Goal: Information Seeking & Learning: Learn about a topic

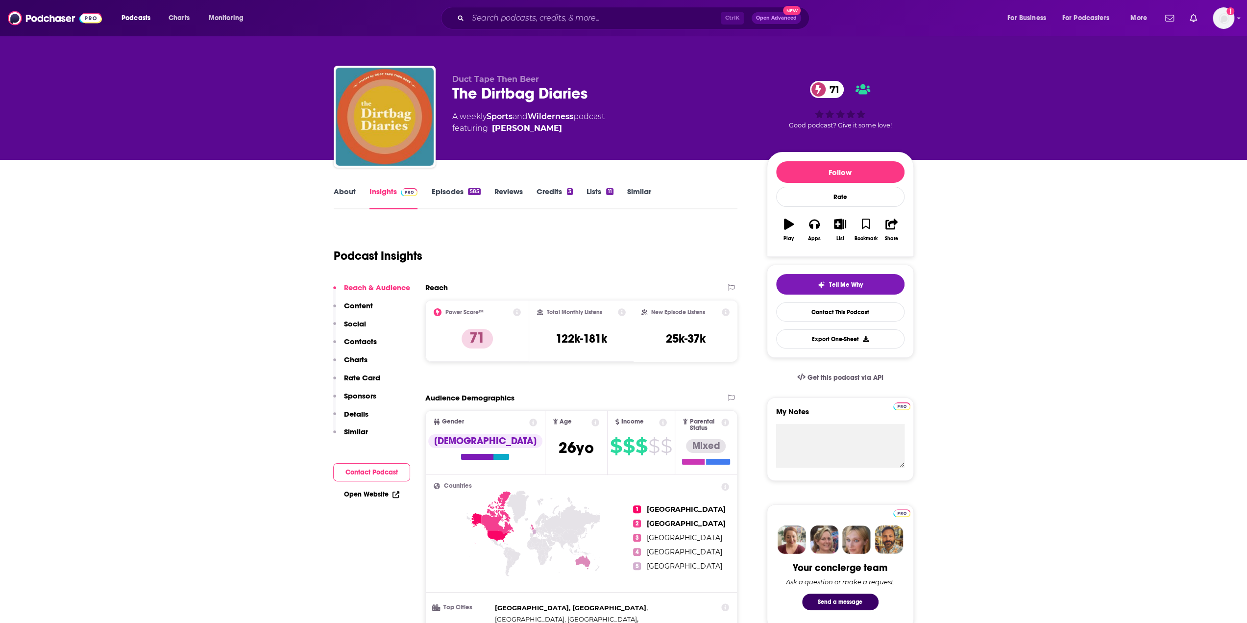
click at [441, 185] on div "About Insights Episodes 585 Reviews Credits 3 Lists 11 Similar" at bounding box center [536, 197] width 404 height 24
click at [444, 191] on link "Episodes 585" at bounding box center [455, 198] width 49 height 23
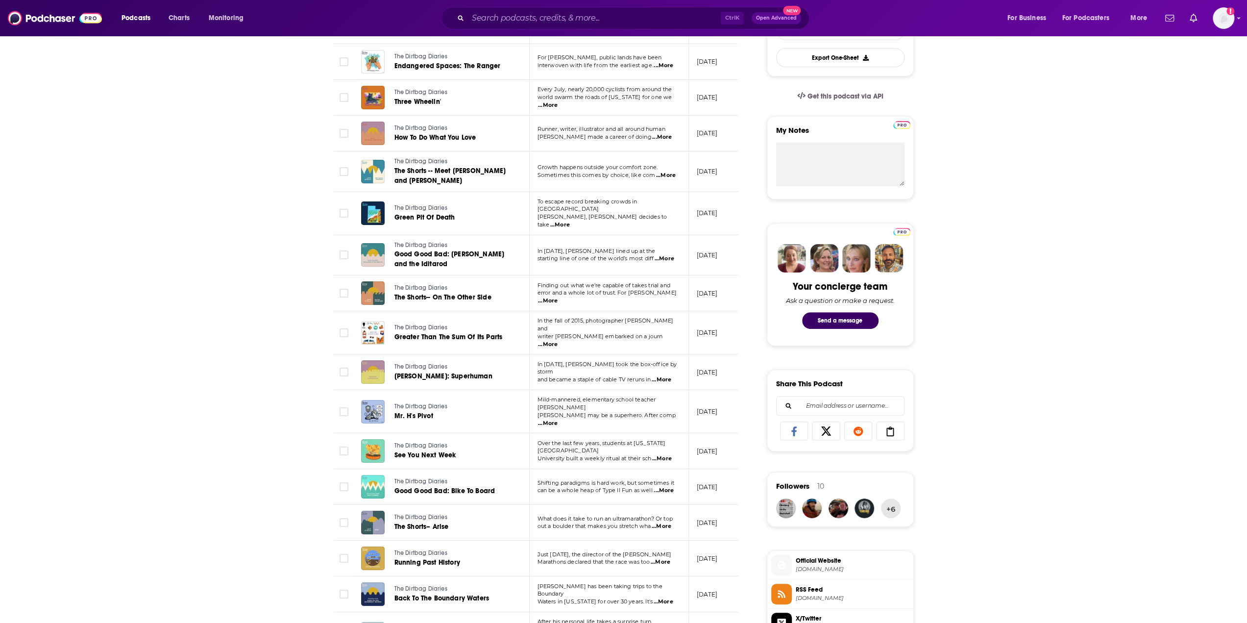
scroll to position [294, 0]
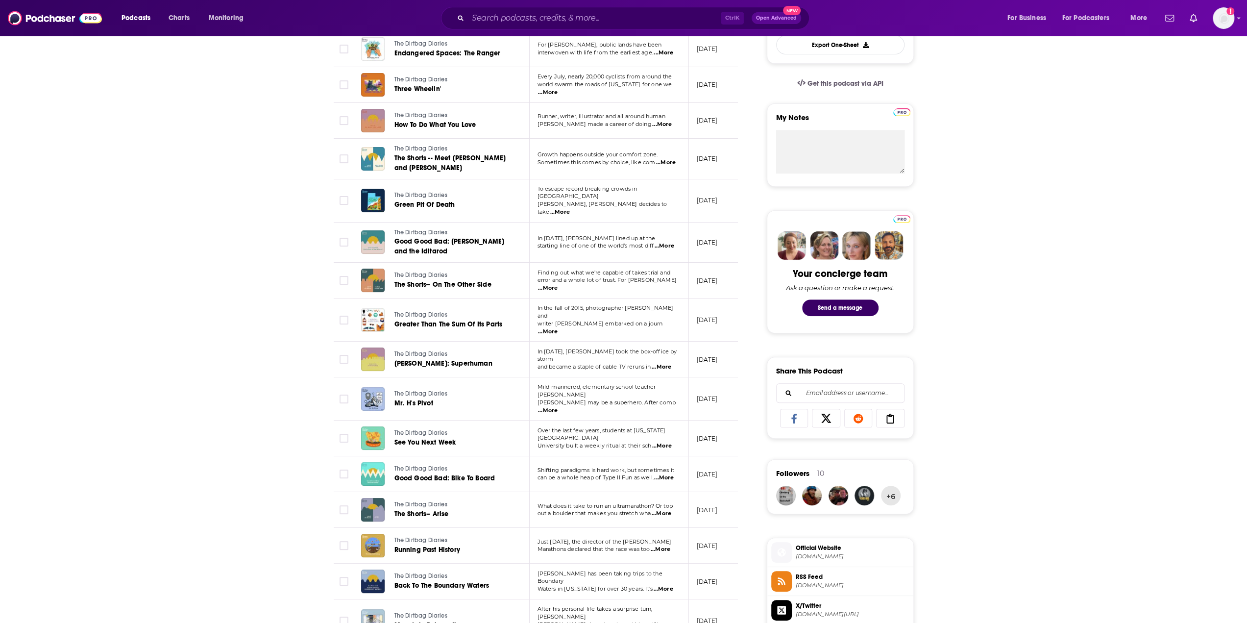
click at [667, 242] on span "...More" at bounding box center [665, 246] width 20 height 8
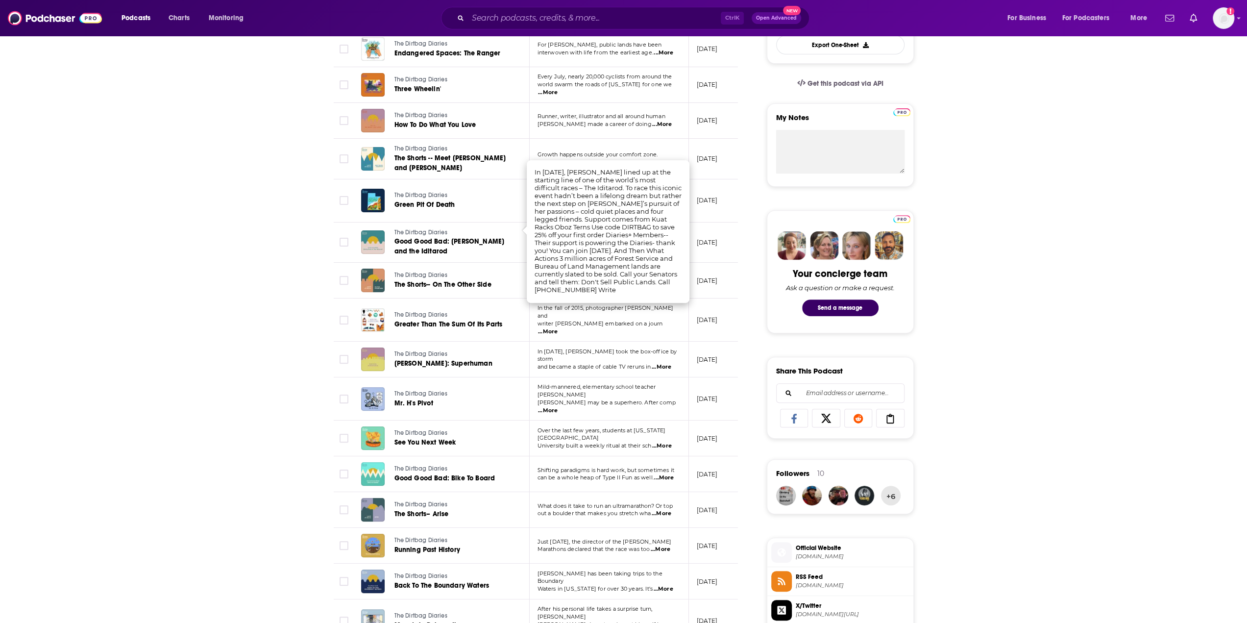
click at [558, 407] on span "...More" at bounding box center [548, 411] width 20 height 8
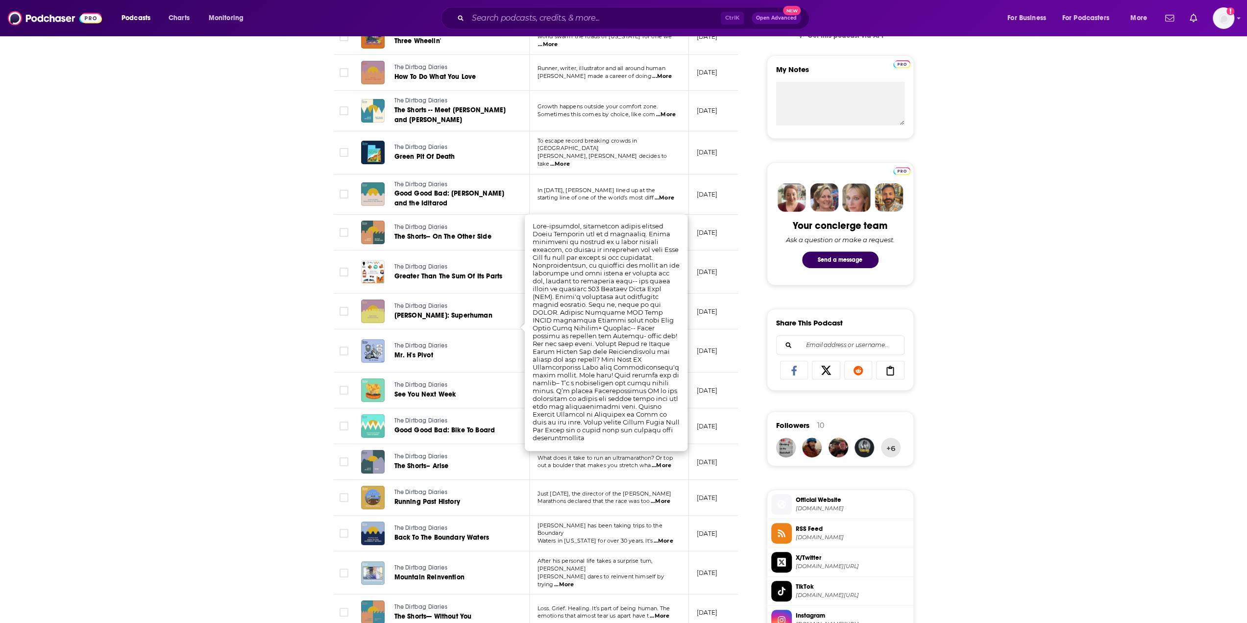
scroll to position [343, 0]
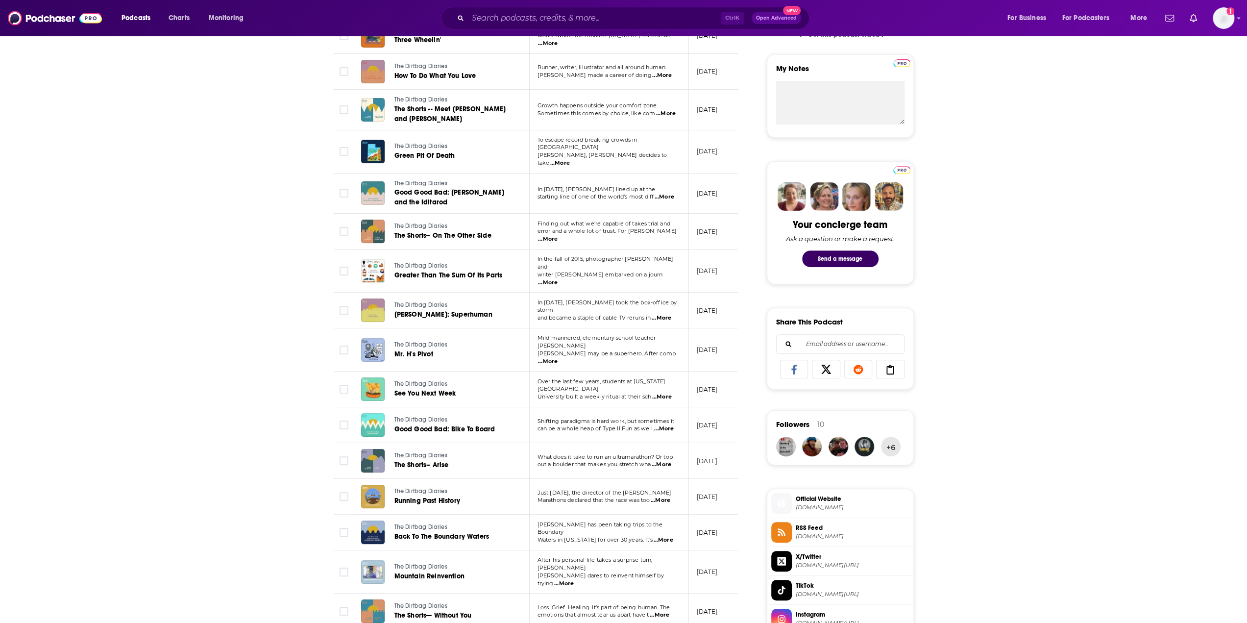
click at [195, 463] on div "About Insights Episodes 585 Reviews Credits 3 Lists 11 Similar Episodes of The …" at bounding box center [623, 473] width 1247 height 1312
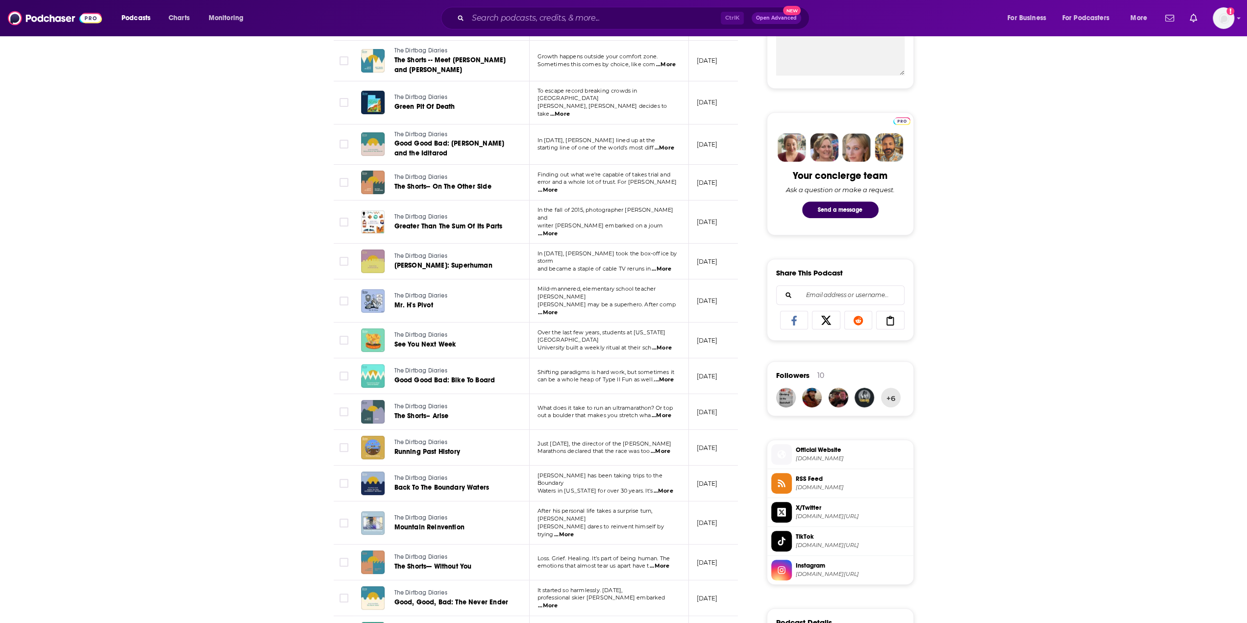
click at [574, 531] on span "...More" at bounding box center [564, 535] width 20 height 8
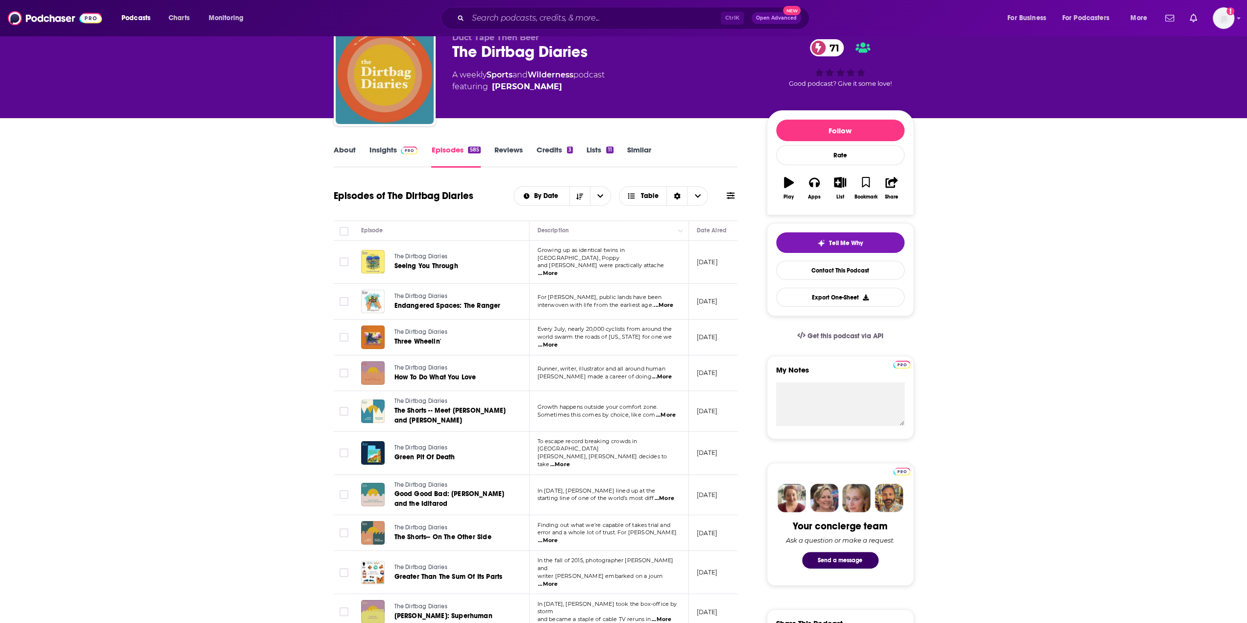
scroll to position [0, 0]
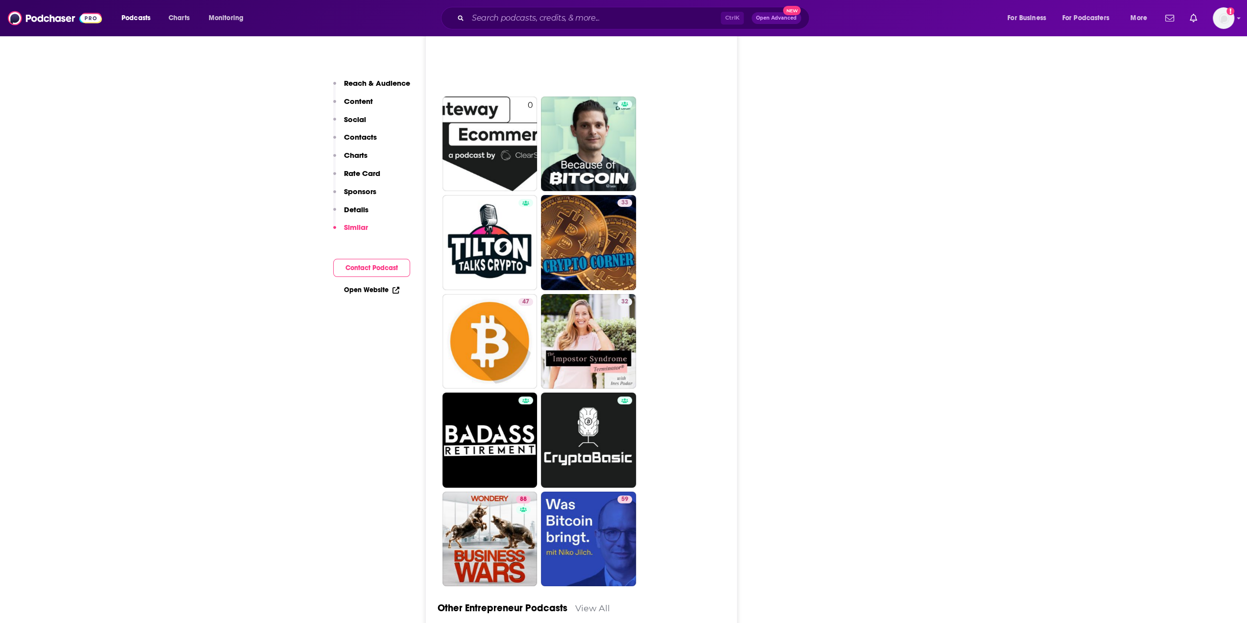
scroll to position [3136, 0]
